Goal: Transaction & Acquisition: Purchase product/service

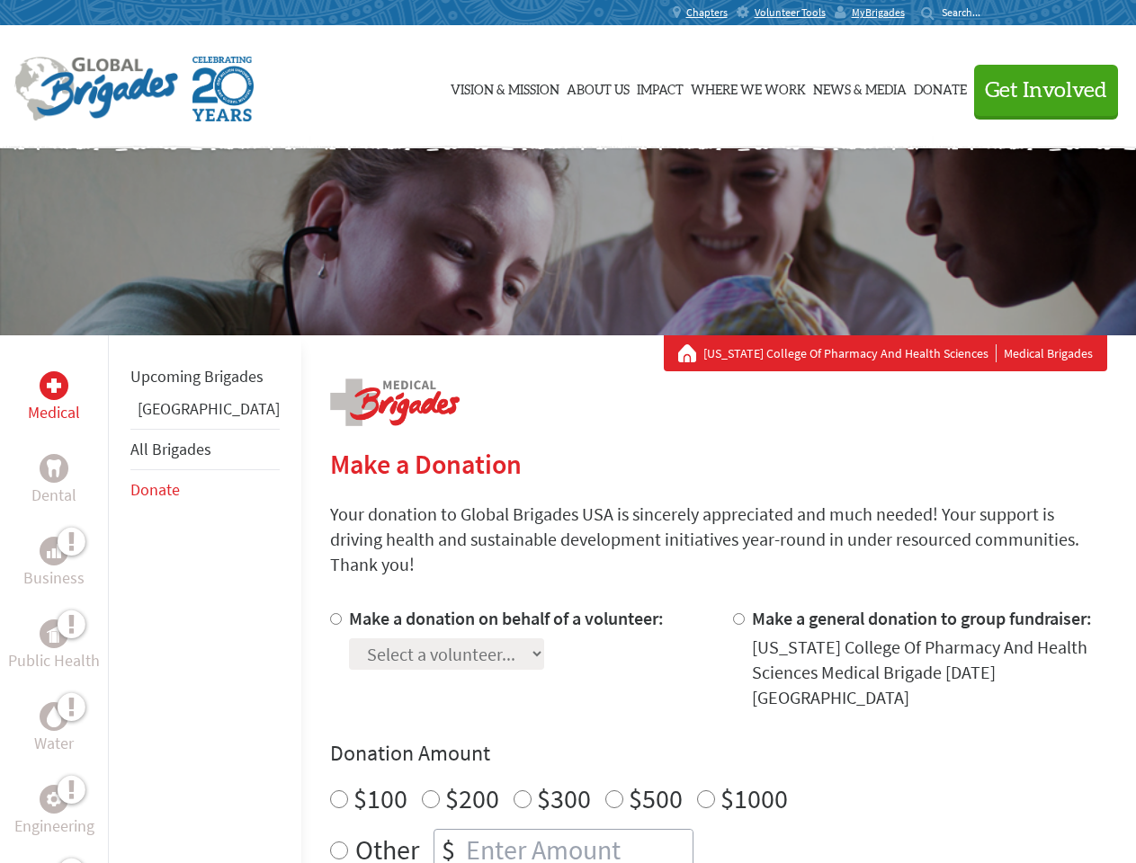
click at [993, 13] on div "Search for:" at bounding box center [957, 12] width 72 height 14
click at [1038, 90] on span "Get Involved" at bounding box center [1046, 91] width 122 height 22
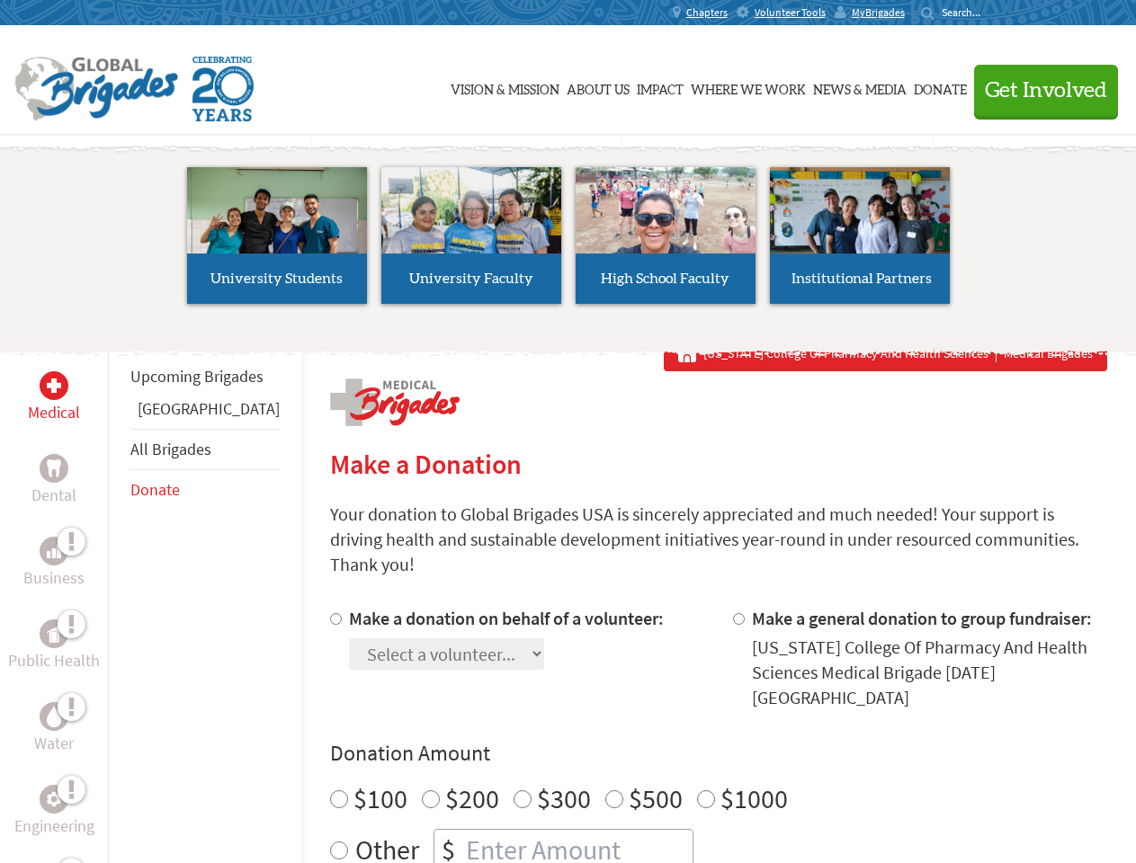
click at [568, 242] on li "High School Faculty" at bounding box center [665, 235] width 194 height 165
click at [119, 599] on div "Upcoming Brigades Panama All Brigades Donate" at bounding box center [204, 766] width 193 height 863
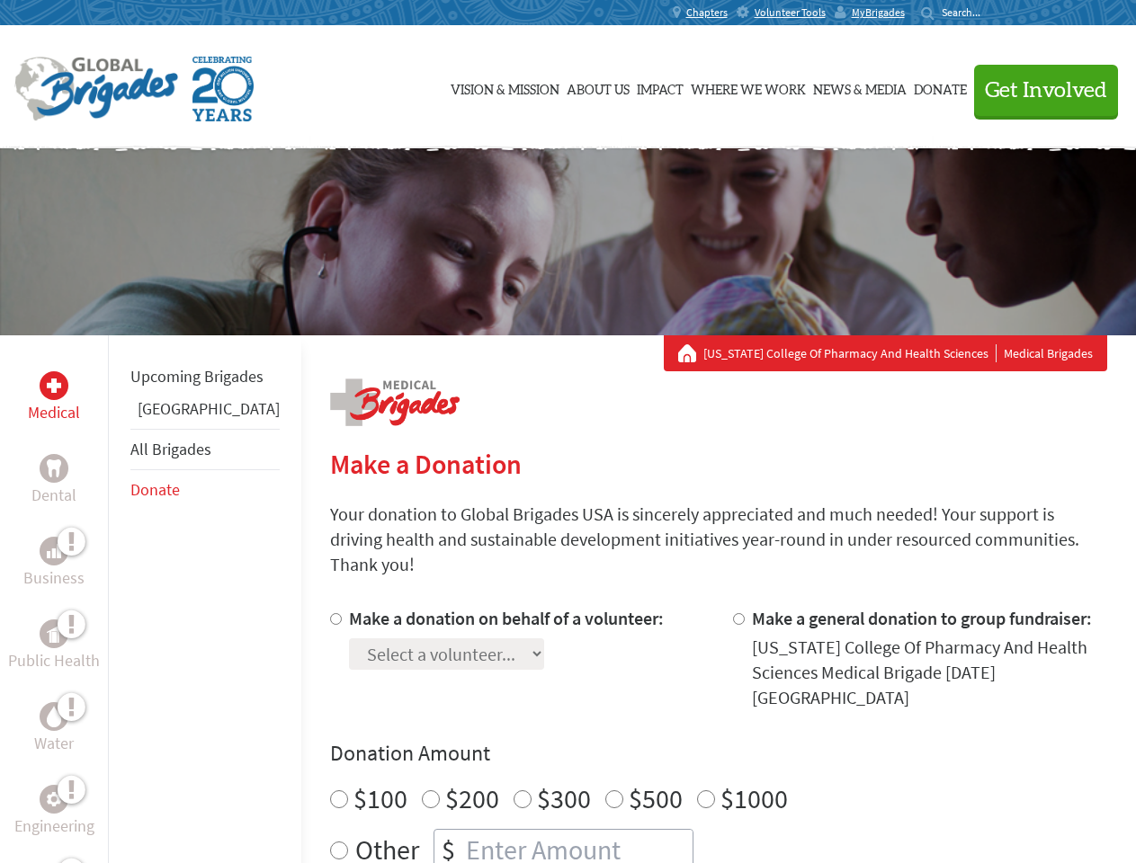
click at [687, 739] on div "Donation Amount $100 $200 $300 $500 $1000 Other $" at bounding box center [718, 804] width 777 height 131
click at [330, 613] on input "Make a donation on behalf of a volunteer:" at bounding box center [336, 619] width 12 height 12
radio input "true"
click at [733, 613] on input "Make a general donation to group fundraiser:" at bounding box center [739, 619] width 12 height 12
radio input "true"
